Goal: Task Accomplishment & Management: Manage account settings

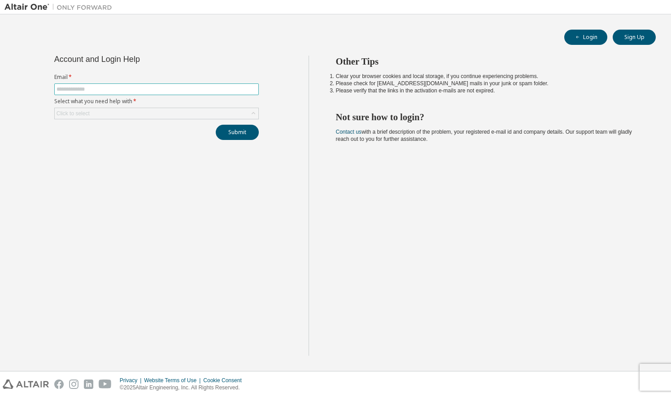
click at [160, 86] on input "text" at bounding box center [156, 89] width 200 height 7
type input "**********"
click at [133, 112] on div "Click to select" at bounding box center [157, 113] width 204 height 11
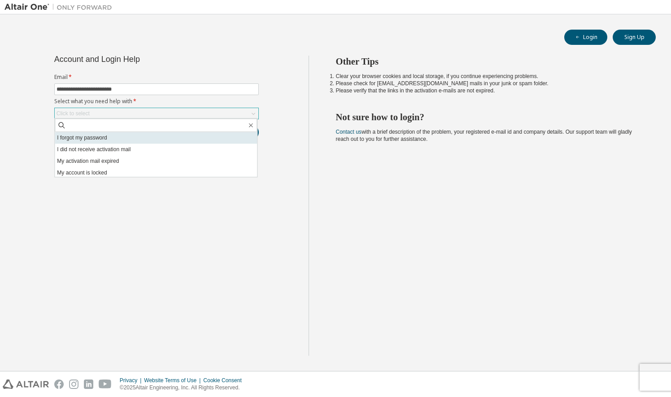
click at [116, 141] on li "I forgot my password" at bounding box center [156, 138] width 202 height 12
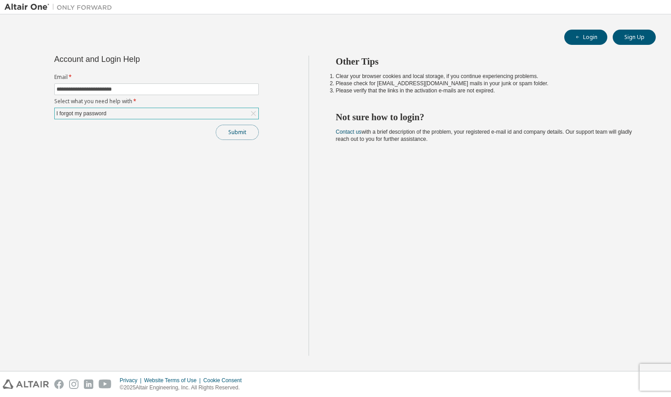
click at [236, 133] on button "Submit" at bounding box center [237, 132] width 43 height 15
click at [244, 131] on button "Submit" at bounding box center [237, 132] width 43 height 15
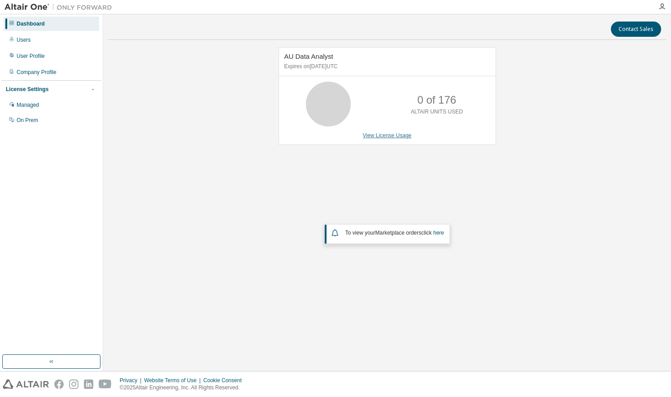
click at [396, 134] on link "View License Usage" at bounding box center [387, 135] width 49 height 6
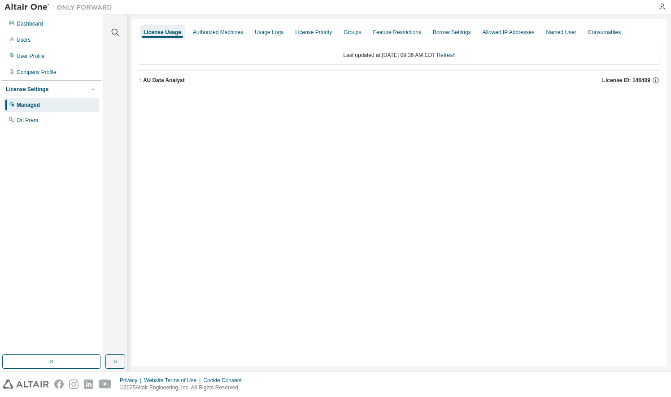
click at [144, 80] on div "AU Data Analyst" at bounding box center [164, 80] width 42 height 7
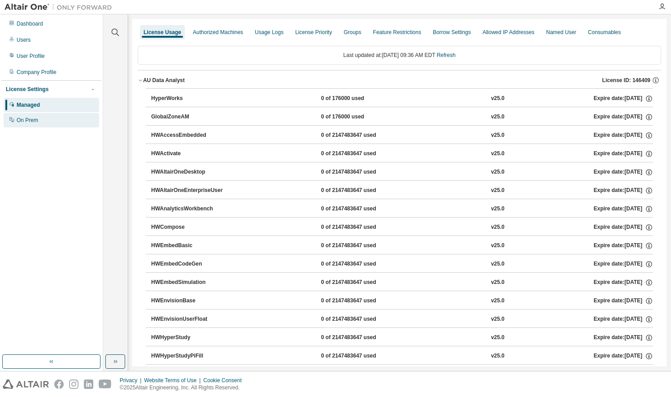
click at [34, 121] on div "On Prem" at bounding box center [28, 120] width 22 height 7
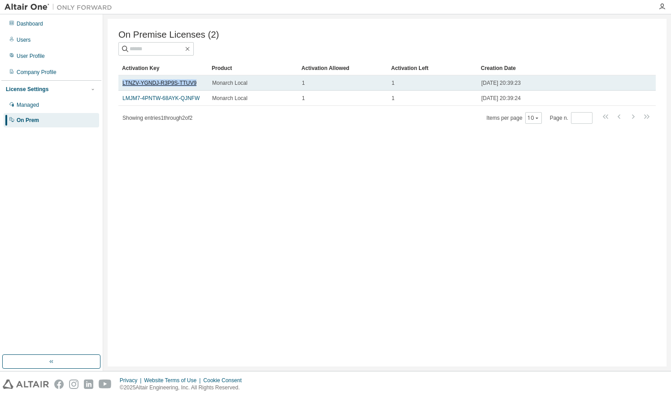
drag, startPoint x: 197, startPoint y: 86, endPoint x: 123, endPoint y: 85, distance: 74.4
click at [123, 85] on div "LTNZV-YGNDJ-R3P9S-TTUV9" at bounding box center [163, 82] width 82 height 7
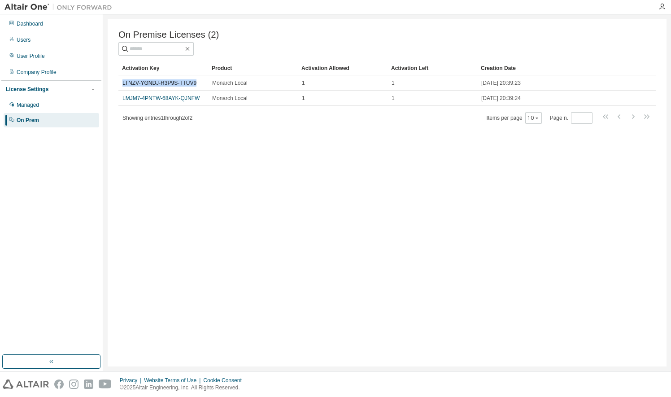
copy link "LTNZV-YGNDJ-R3P9S-TTUV9"
click at [479, 178] on div "On Premise Licenses (2) Clear Load Save Save As Field Operator Value Select fil…" at bounding box center [387, 192] width 559 height 347
click at [29, 55] on div "User Profile" at bounding box center [31, 55] width 28 height 7
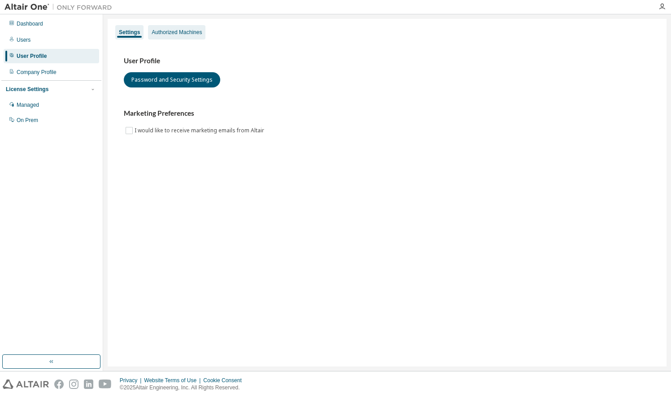
click at [199, 31] on div "Authorized Machines" at bounding box center [177, 32] width 50 height 7
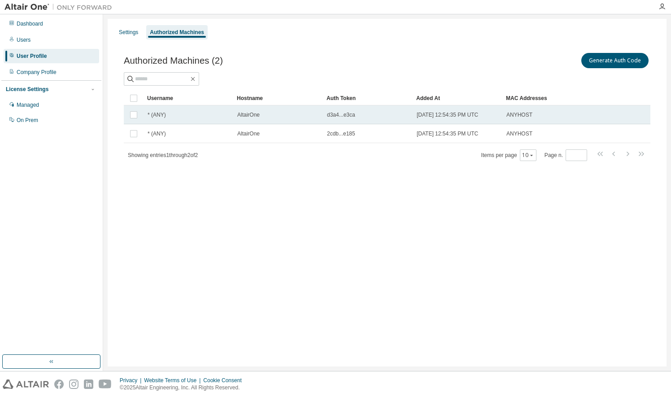
click at [247, 119] on td "AltairOne" at bounding box center [278, 114] width 90 height 19
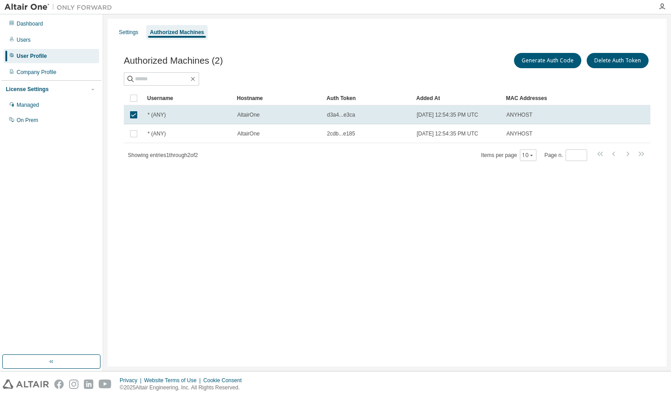
click at [285, 36] on div "Settings Authorized Machines" at bounding box center [387, 32] width 548 height 16
drag, startPoint x: 327, startPoint y: 116, endPoint x: 360, endPoint y: 117, distance: 32.3
click at [360, 117] on td "d3a4...e3ca" at bounding box center [368, 114] width 90 height 19
click at [590, 118] on tr "* (ANY) AltairOne d3a4...e3ca 2025-08-13 12:54:35 PM UTC ANYHOST" at bounding box center [387, 114] width 526 height 19
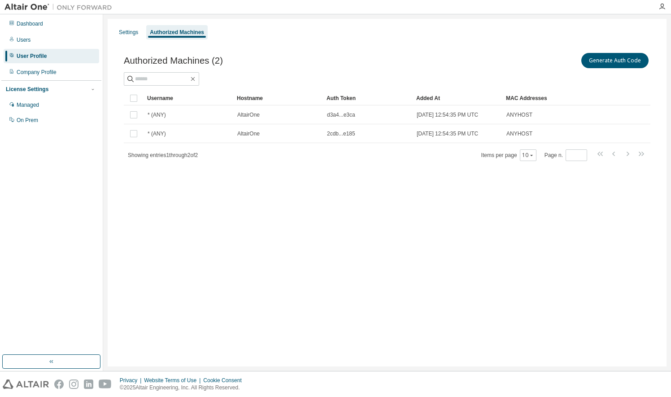
click at [590, 118] on tr "* (ANY) AltairOne d3a4...e3ca 2025-08-13 12:54:35 PM UTC ANYHOST" at bounding box center [387, 114] width 526 height 19
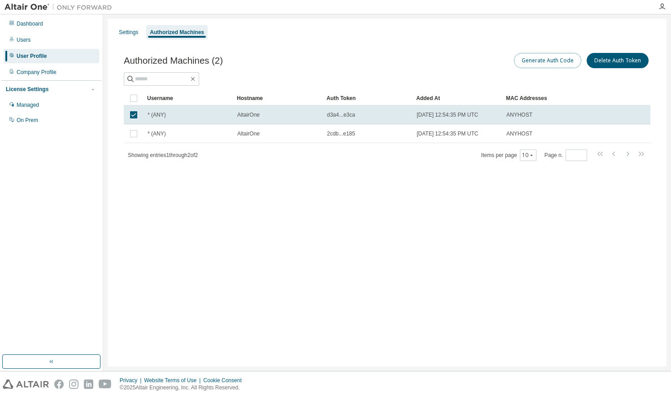
click at [558, 64] on button "Generate Auth Code" at bounding box center [547, 60] width 67 height 15
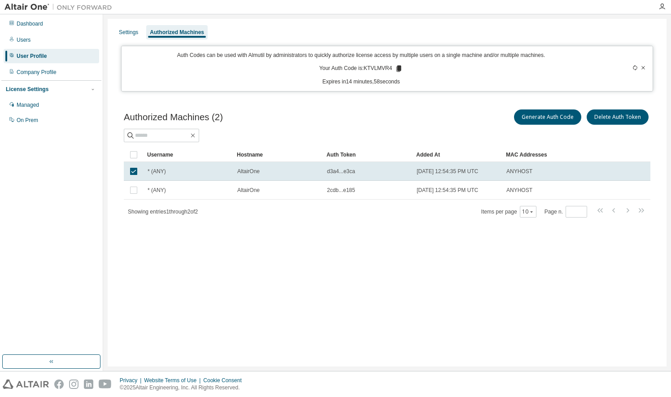
click at [375, 66] on p "Your Auth Code is: KTVLMVR4" at bounding box center [360, 69] width 83 height 8
drag, startPoint x: 375, startPoint y: 66, endPoint x: 394, endPoint y: 69, distance: 19.5
click at [394, 69] on icon at bounding box center [398, 69] width 8 height 8
click at [401, 70] on icon at bounding box center [398, 69] width 8 height 8
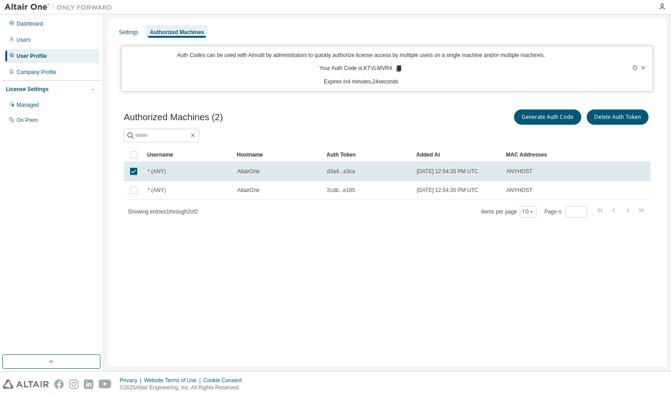
click at [461, 288] on div "Settings Authorized Machines Auth Codes can be used with Almutil by administrat…" at bounding box center [387, 192] width 559 height 347
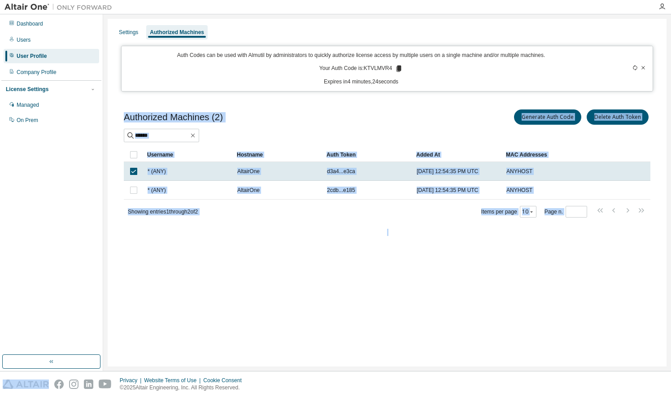
click at [461, 288] on div "Settings Authorized Machines Auth Codes can be used with Almutil by administrat…" at bounding box center [387, 192] width 559 height 347
